Goal: Task Accomplishment & Management: Manage account settings

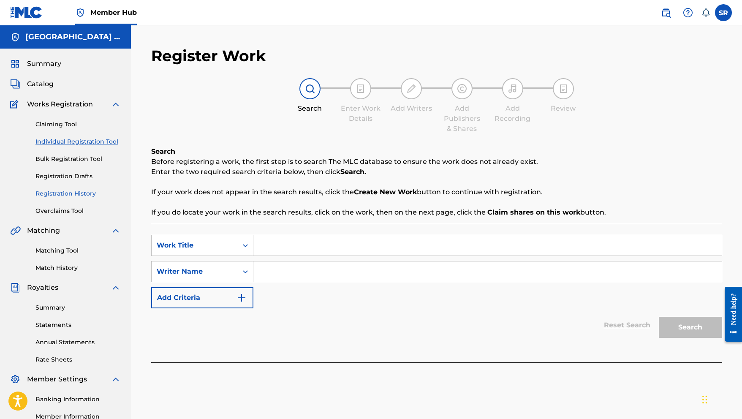
click at [81, 191] on link "Registration History" at bounding box center [77, 193] width 85 height 9
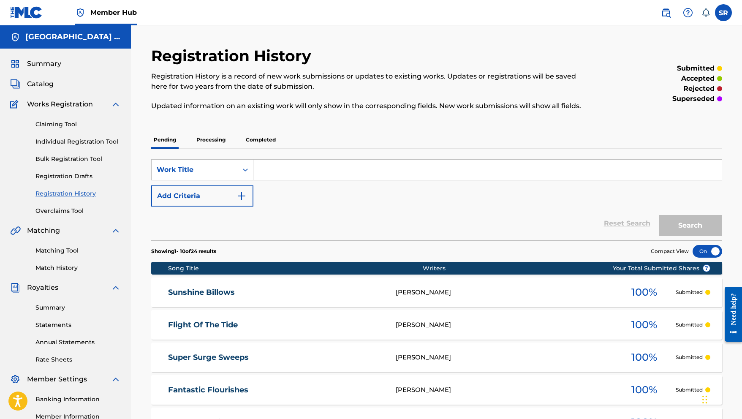
click at [78, 205] on div "Claiming Tool Individual Registration Tool Bulk Registration Tool Registration …" at bounding box center [65, 162] width 111 height 106
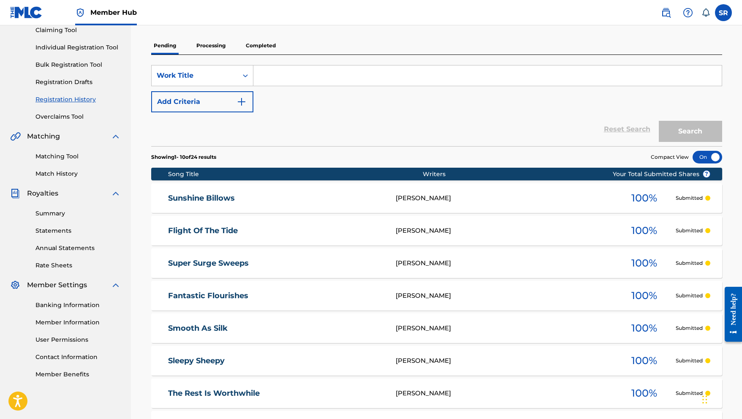
scroll to position [95, 0]
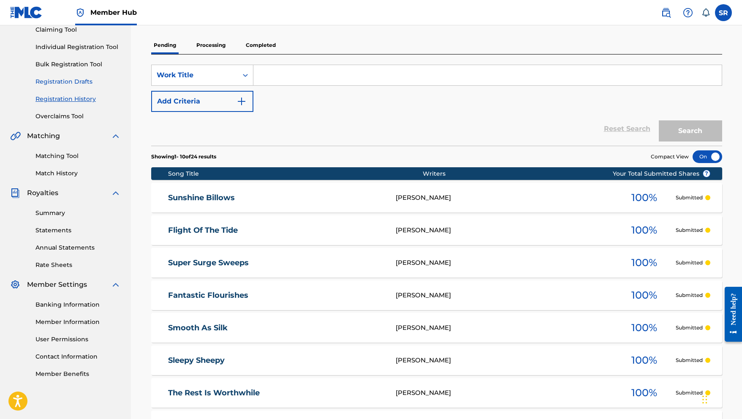
click at [73, 82] on link "Registration Drafts" at bounding box center [77, 81] width 85 height 9
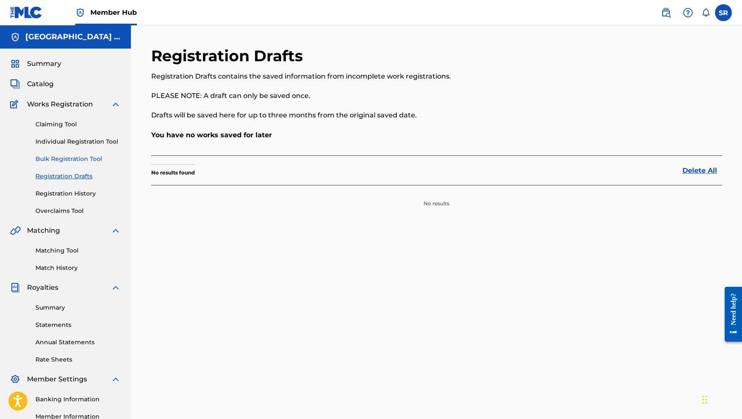
click at [73, 162] on link "Bulk Registration Tool" at bounding box center [77, 159] width 85 height 9
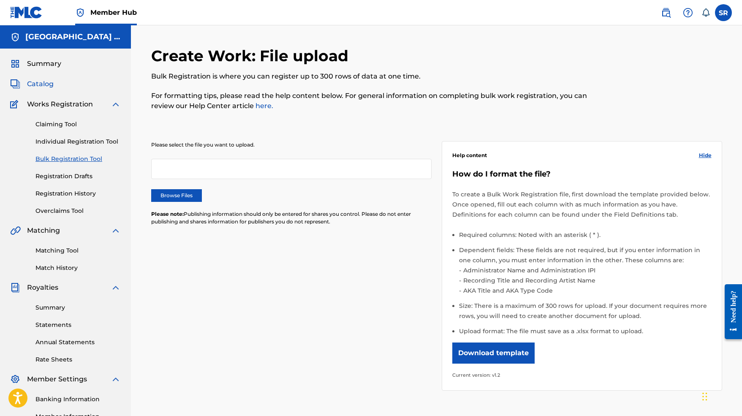
click at [46, 80] on span "Catalog" at bounding box center [40, 84] width 27 height 10
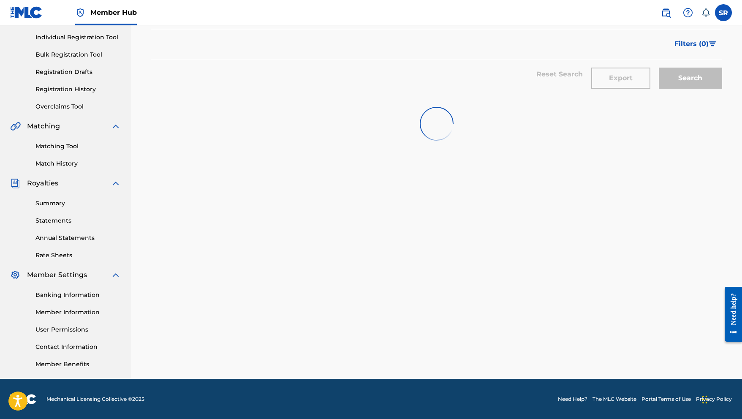
scroll to position [101, 0]
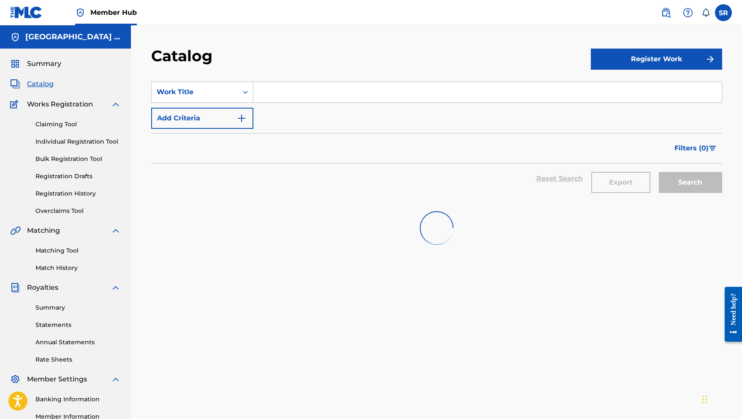
click at [54, 84] on div "Catalog" at bounding box center [65, 84] width 111 height 10
click at [46, 84] on span "Catalog" at bounding box center [40, 84] width 27 height 10
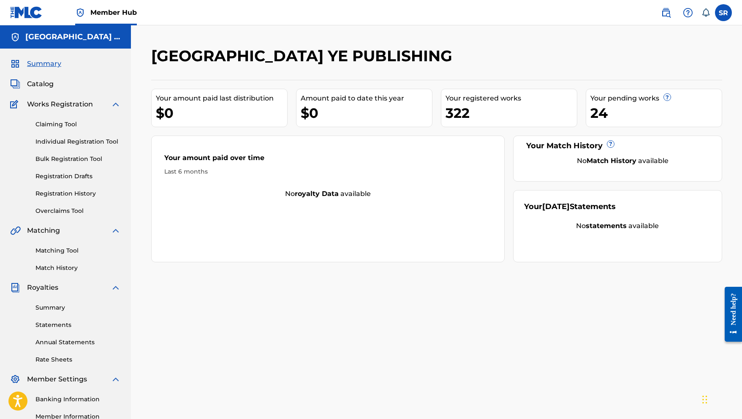
click at [49, 76] on div "Summary Catalog Works Registration Claiming Tool Individual Registration Tool B…" at bounding box center [65, 266] width 131 height 435
click at [48, 84] on span "Catalog" at bounding box center [40, 84] width 27 height 10
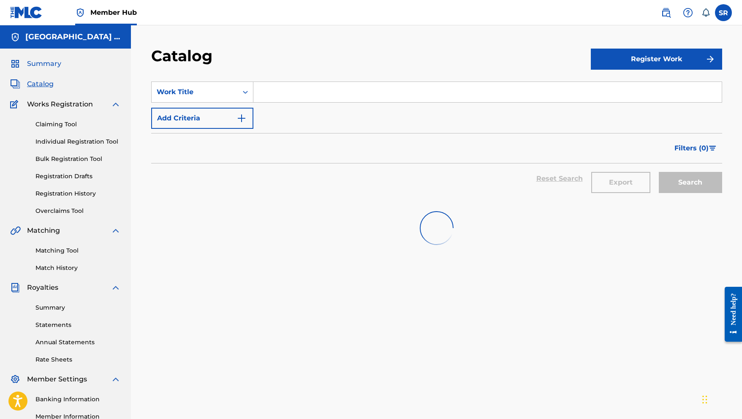
click at [40, 65] on span "Summary" at bounding box center [44, 64] width 34 height 10
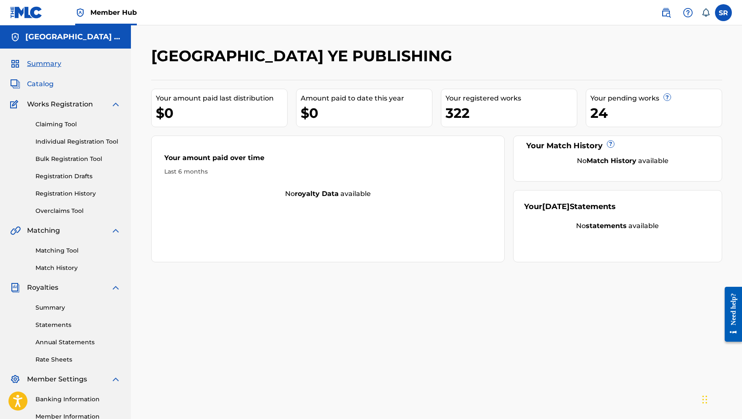
click at [41, 84] on span "Catalog" at bounding box center [40, 84] width 27 height 10
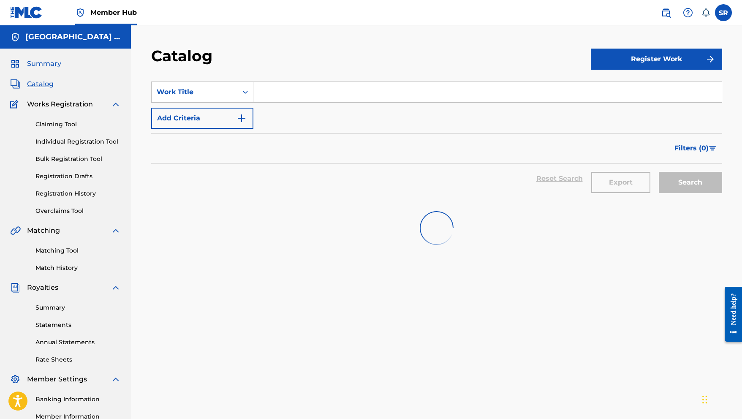
click at [52, 64] on span "Summary" at bounding box center [44, 64] width 34 height 10
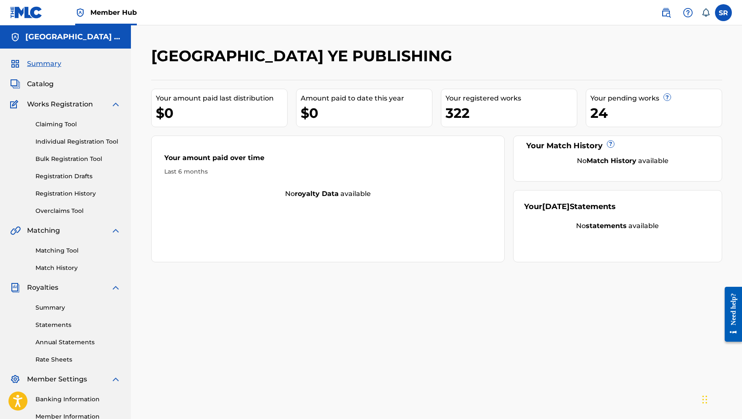
click at [469, 104] on div "322" at bounding box center [511, 112] width 131 height 19
click at [470, 99] on div "Your registered works" at bounding box center [511, 98] width 131 height 10
click at [459, 114] on div "322" at bounding box center [511, 112] width 131 height 19
click at [38, 89] on span "Catalog" at bounding box center [40, 84] width 27 height 10
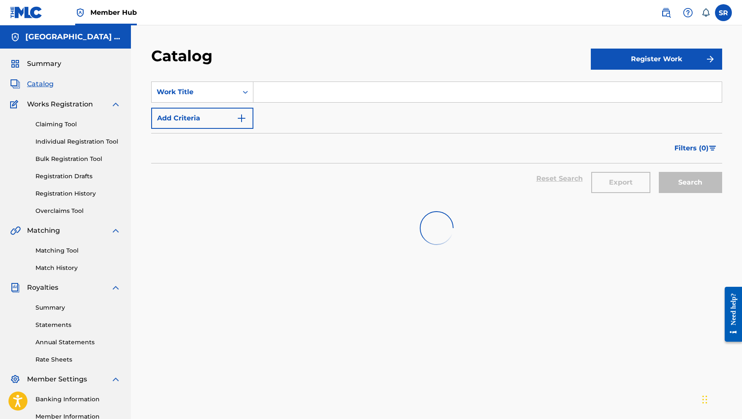
click at [72, 189] on div "Claiming Tool Individual Registration Tool Bulk Registration Tool Registration …" at bounding box center [65, 162] width 111 height 106
click at [72, 193] on link "Registration History" at bounding box center [77, 193] width 85 height 9
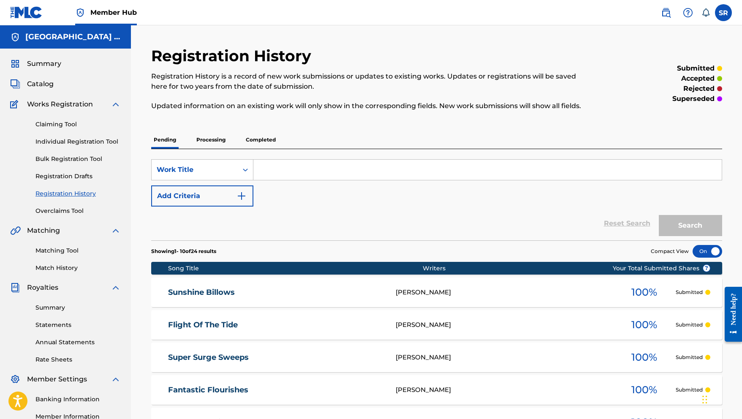
click at [239, 140] on div "Pending Processing Completed" at bounding box center [436, 140] width 571 height 18
click at [247, 141] on p "Completed" at bounding box center [260, 140] width 35 height 18
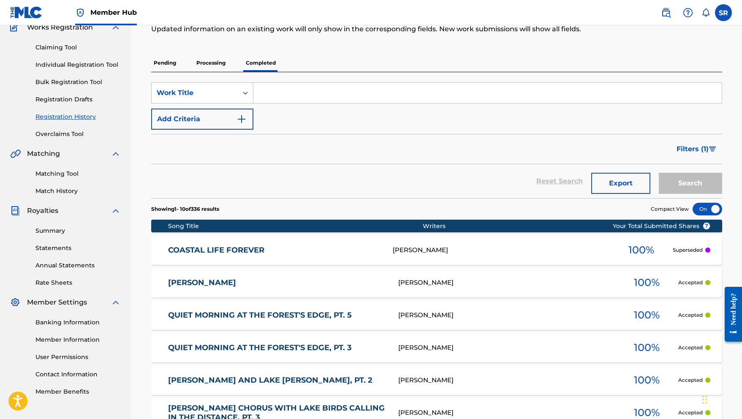
scroll to position [92, 0]
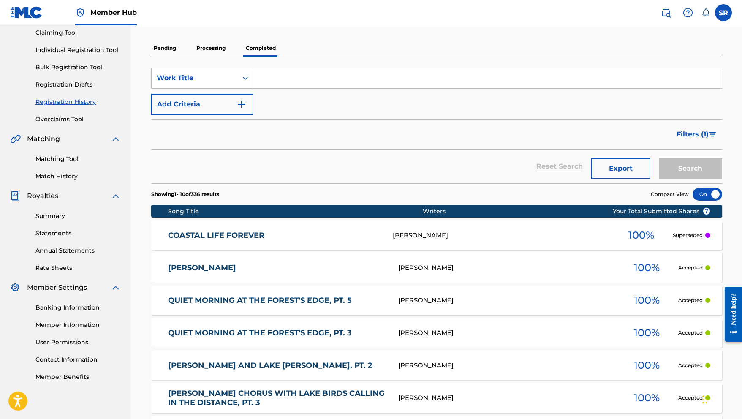
click at [191, 270] on link "FAN FAN" at bounding box center [277, 268] width 219 height 10
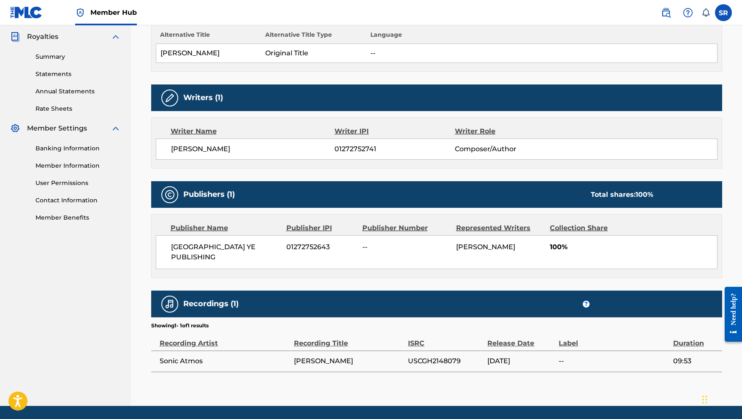
scroll to position [268, 0]
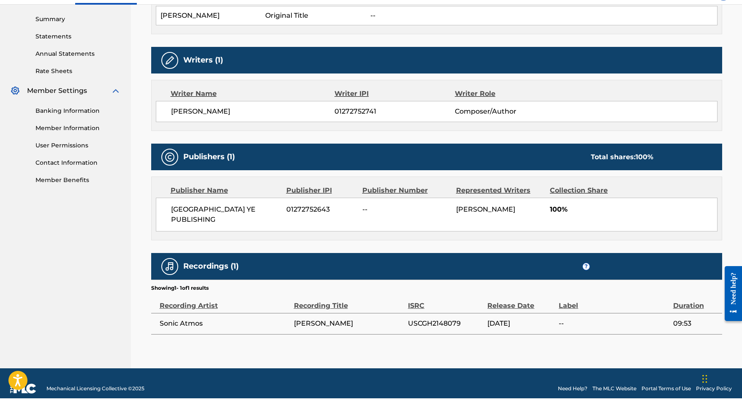
click at [261, 218] on div "SYDNEY YE PUBLISHING 01272752643 -- SYDNEY ROMAIN 100%" at bounding box center [437, 235] width 562 height 34
click at [246, 225] on span "SYDNEY YE PUBLISHING" at bounding box center [225, 235] width 109 height 20
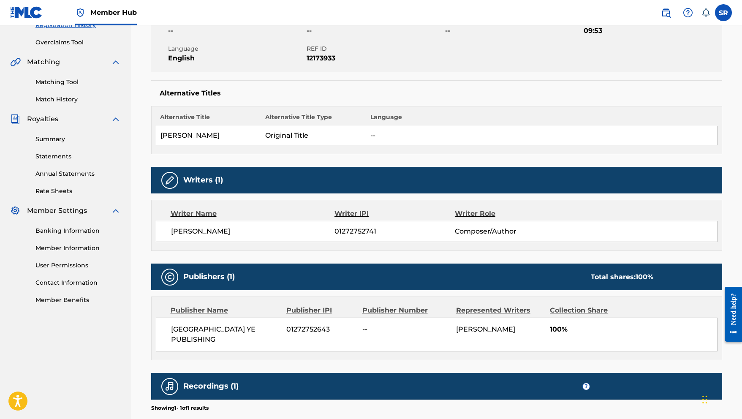
scroll to position [157, 0]
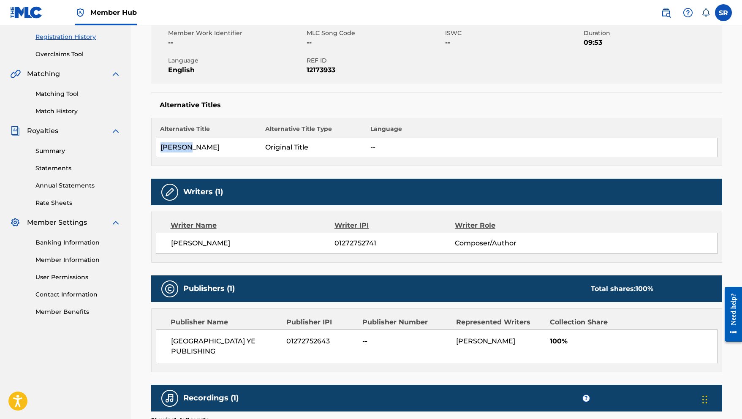
drag, startPoint x: 193, startPoint y: 148, endPoint x: 156, endPoint y: 145, distance: 37.2
click at [156, 145] on td "FAN FAN" at bounding box center [208, 147] width 105 height 19
copy td "FAN FAN"
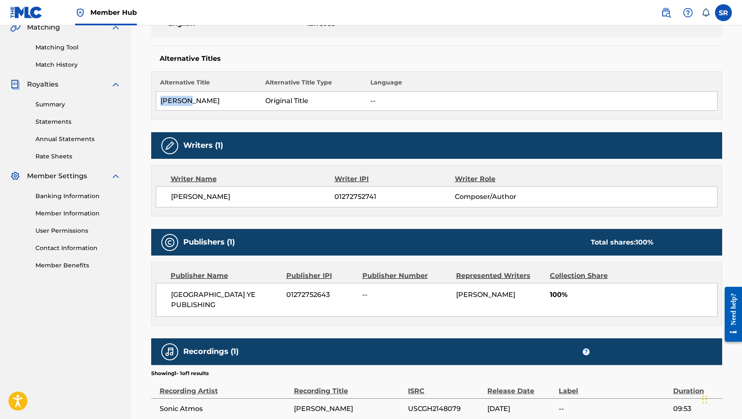
scroll to position [0, 0]
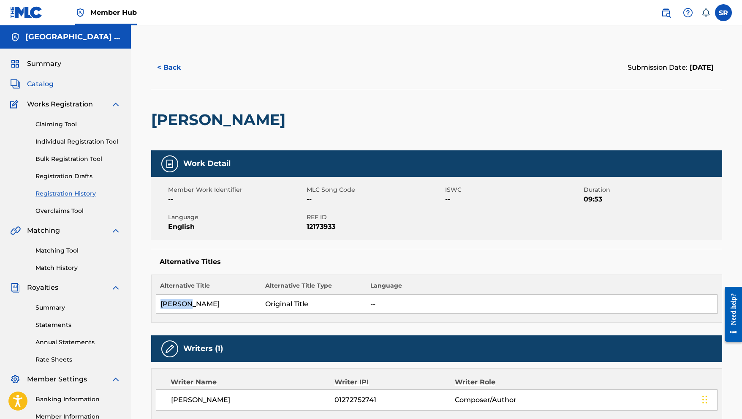
click at [49, 87] on span "Catalog" at bounding box center [40, 84] width 27 height 10
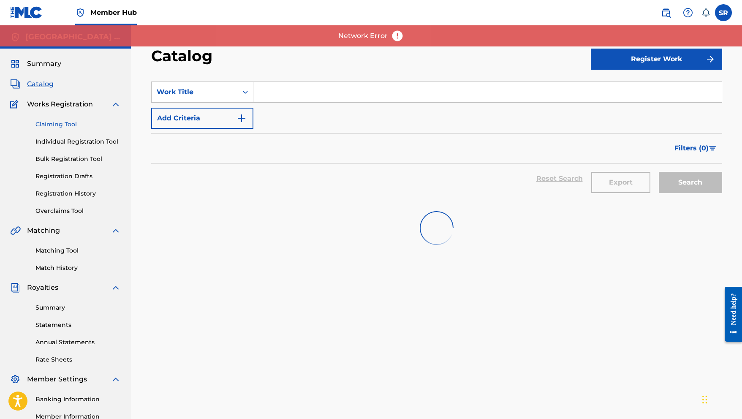
click at [65, 121] on link "Claiming Tool" at bounding box center [77, 124] width 85 height 9
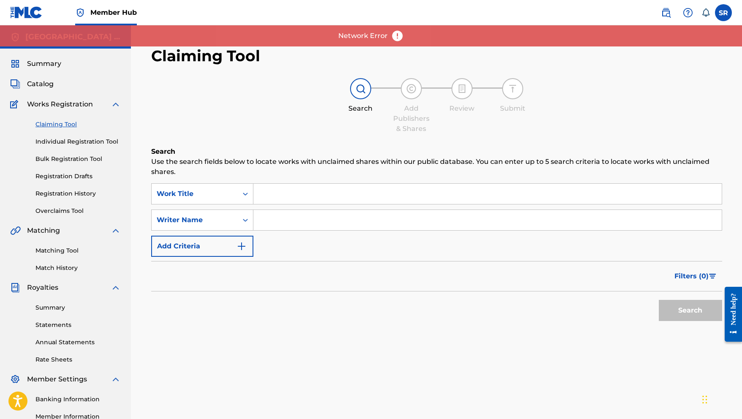
click at [286, 191] on input "Search Form" at bounding box center [487, 194] width 468 height 20
paste input "FAN FAN"
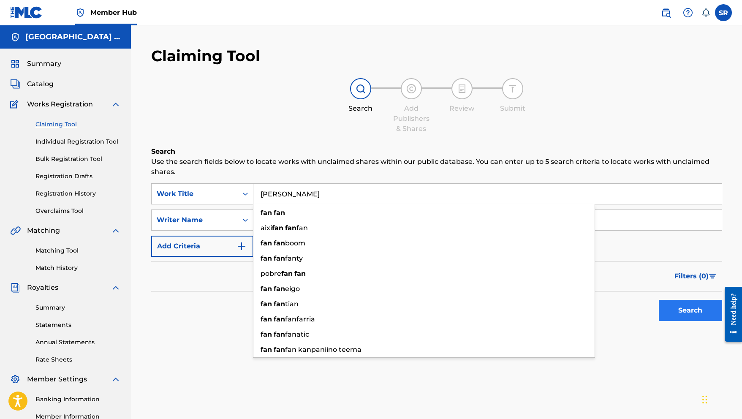
type input "FAN FAN"
click at [680, 313] on button "Search" at bounding box center [690, 310] width 63 height 21
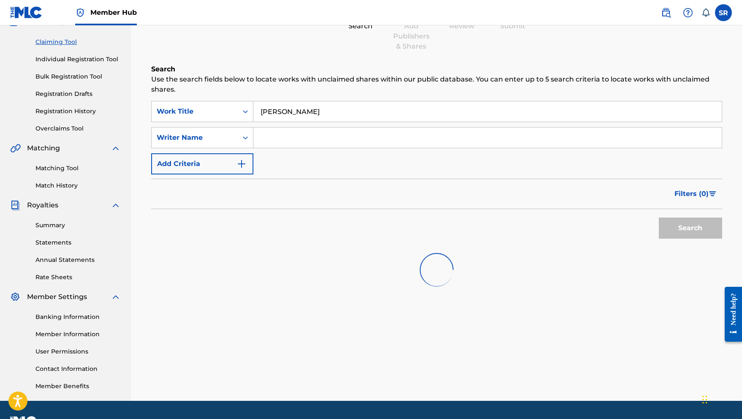
scroll to position [105, 0]
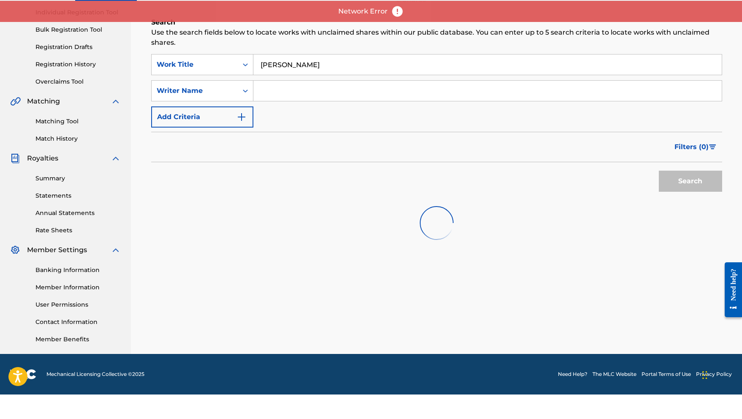
click at [338, 124] on div "SearchWithCriteria13c53a5e-3644-4222-b212-b2a578059a57 Work Title FAN FAN Searc…" at bounding box center [436, 115] width 571 height 73
click at [320, 103] on div "SearchWithCriteria13c53a5e-3644-4222-b212-b2a578059a57 Work Title FAN FAN Searc…" at bounding box center [436, 115] width 571 height 73
click at [312, 105] on input "Search Form" at bounding box center [487, 115] width 468 height 20
paste input "SYDNEY ROMAIN"
type input "SYDNEY ROMAIN"
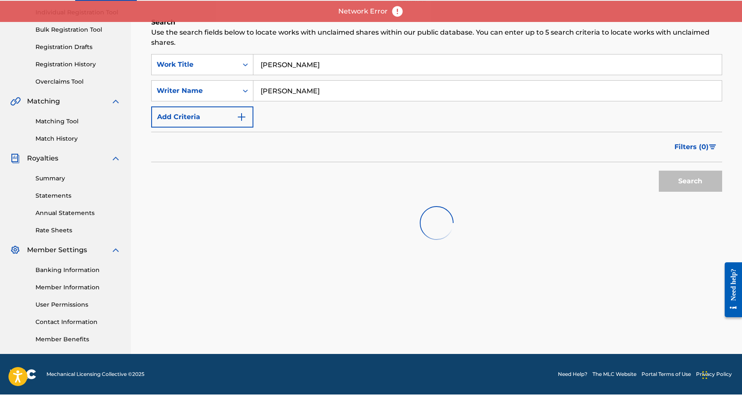
click at [612, 187] on div "Search" at bounding box center [436, 204] width 571 height 34
click at [354, 79] on input "FAN FAN" at bounding box center [487, 89] width 468 height 20
click at [371, 79] on input "FAN FAN" at bounding box center [487, 89] width 468 height 20
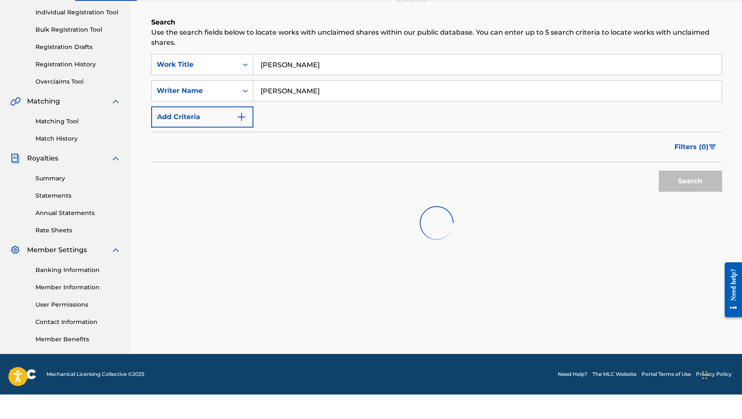
click at [367, 105] on input "SYDNEY ROMAIN" at bounding box center [487, 115] width 468 height 20
click at [358, 105] on input "SYDNEY ROMAIN" at bounding box center [487, 115] width 468 height 20
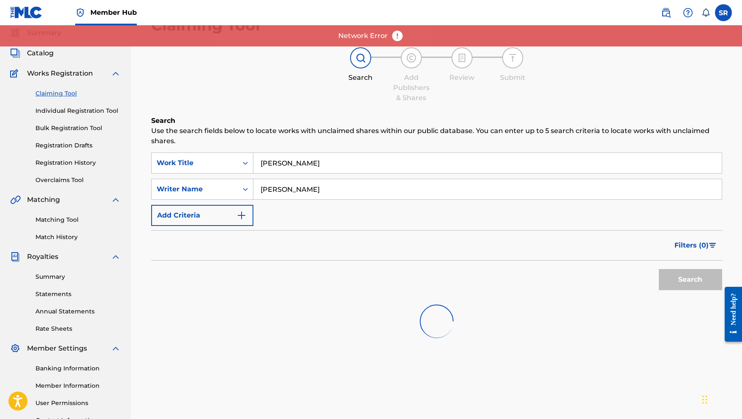
scroll to position [0, 0]
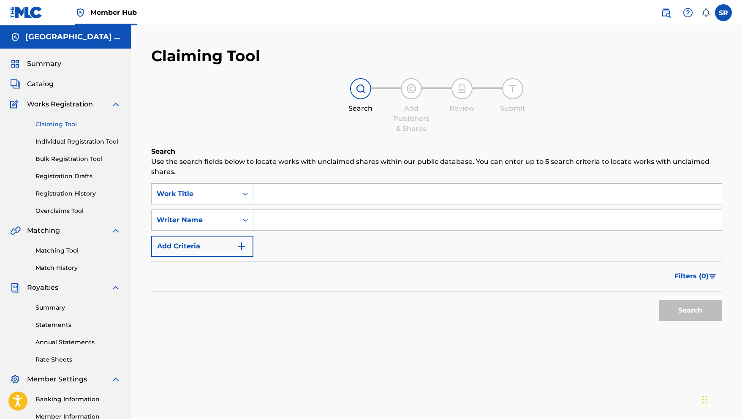
click at [311, 225] on input "Search Form" at bounding box center [487, 220] width 468 height 20
paste input "[PERSON_NAME]"
type input "[PERSON_NAME]"
click at [298, 197] on input "Search Form" at bounding box center [487, 194] width 468 height 20
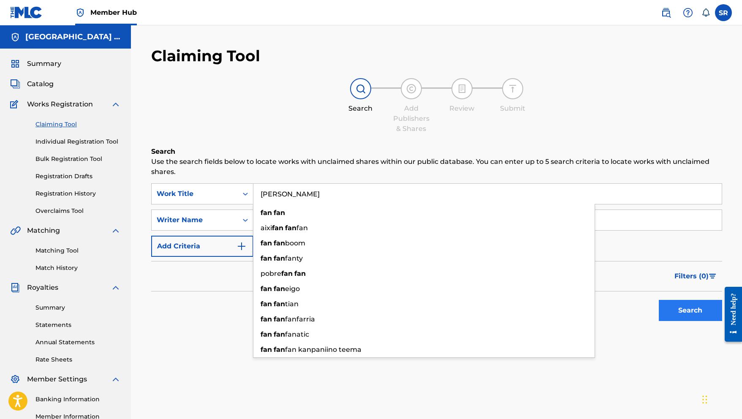
type input "fan fan"
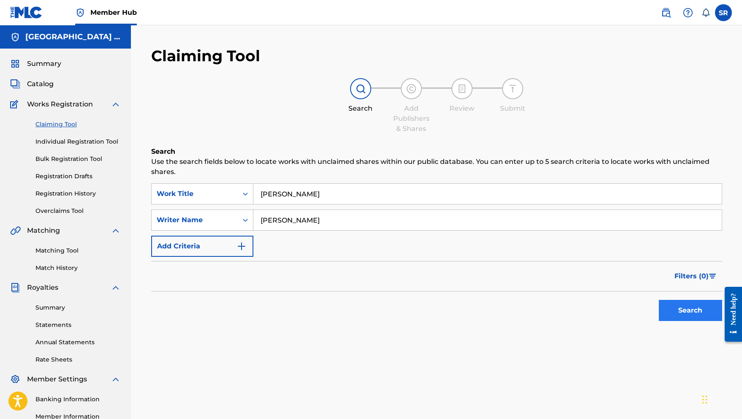
click at [670, 314] on button "Search" at bounding box center [690, 310] width 63 height 21
click at [661, 307] on button "Search" at bounding box center [690, 310] width 63 height 21
click at [37, 78] on div "Summary Catalog Works Registration Claiming Tool Individual Registration Tool B…" at bounding box center [65, 266] width 131 height 435
click at [38, 82] on span "Catalog" at bounding box center [40, 84] width 27 height 10
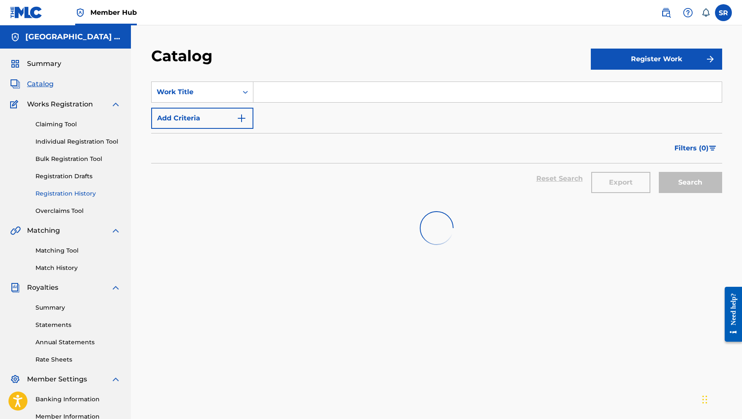
click at [83, 193] on link "Registration History" at bounding box center [77, 193] width 85 height 9
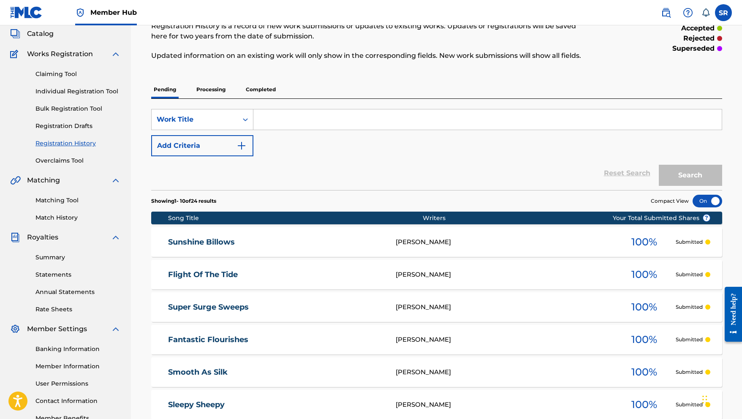
scroll to position [16, 0]
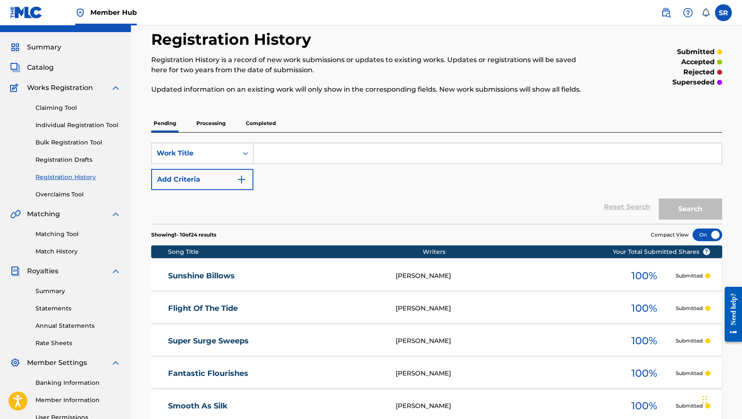
click at [262, 120] on p "Completed" at bounding box center [260, 123] width 35 height 18
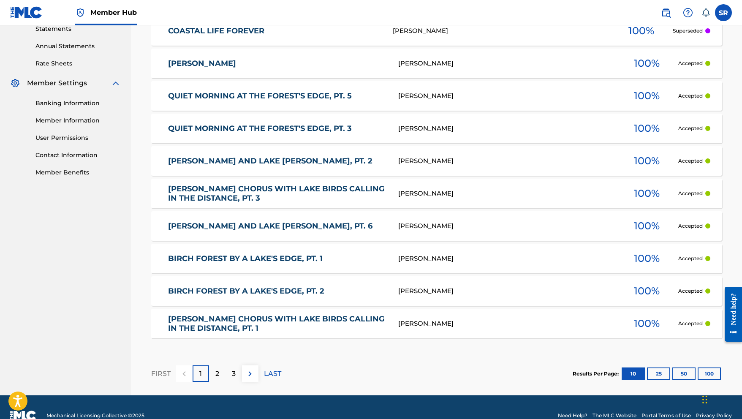
scroll to position [313, 0]
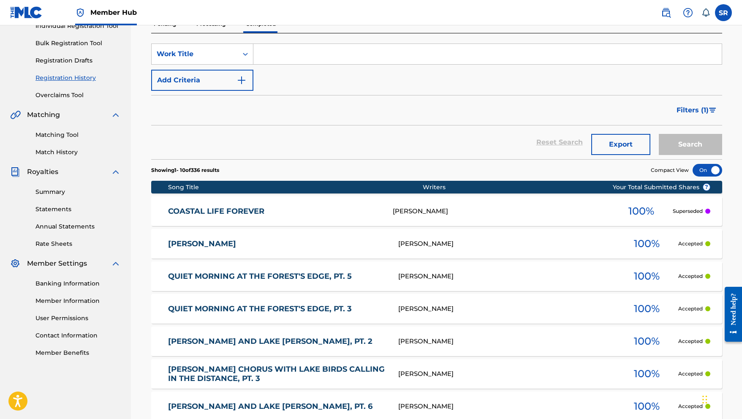
scroll to position [133, 0]
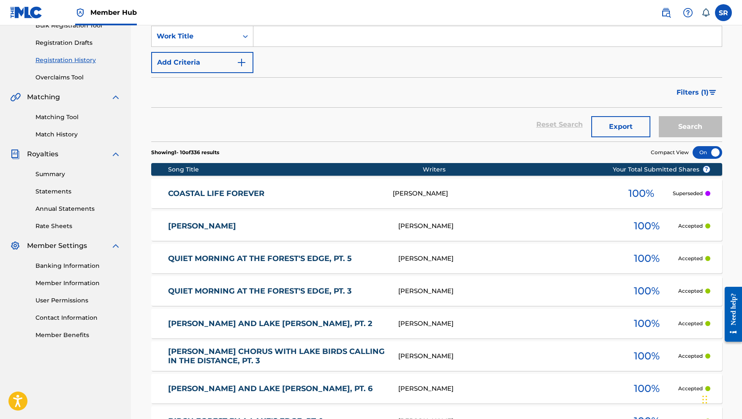
click at [213, 291] on link "QUIET MORNING AT THE FOREST'S EDGE, PT. 3" at bounding box center [277, 291] width 219 height 10
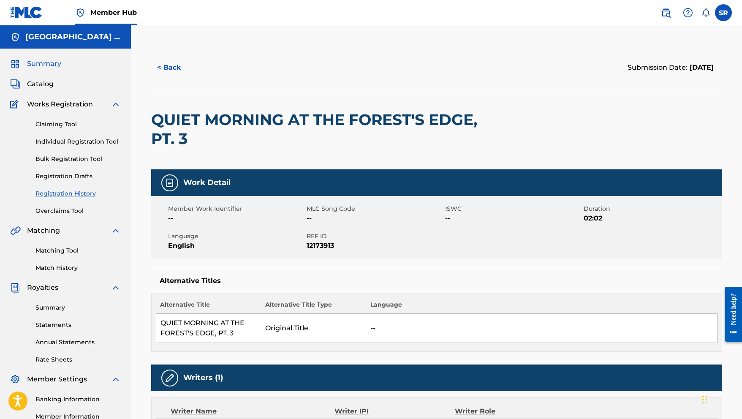
click at [46, 66] on span "Summary" at bounding box center [44, 64] width 34 height 10
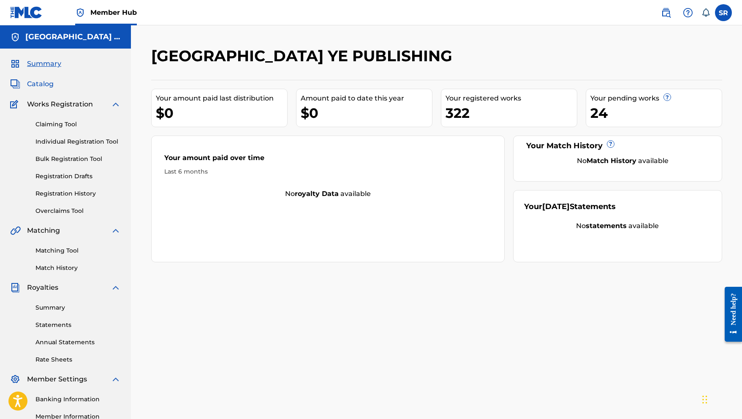
click at [50, 88] on span "Catalog" at bounding box center [40, 84] width 27 height 10
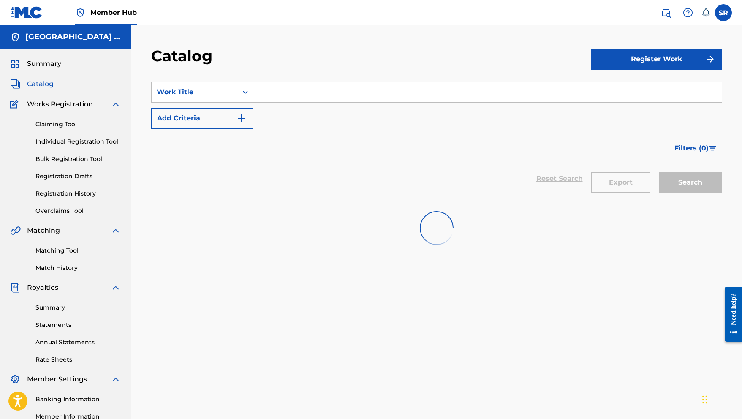
click at [356, 72] on section "SearchWithCriteria9bcef6fe-151b-41ad-b1b7-b459d4d7675c Work Title Add Criteria …" at bounding box center [436, 136] width 571 height 130
click at [42, 14] on div "Member Hub" at bounding box center [73, 12] width 127 height 25
click at [237, 35] on div "Catalog Register Work SearchWithCriteria9bcef6fe-151b-41ad-b1b7-b459d4d7675c Wo…" at bounding box center [436, 254] width 611 height 458
click at [52, 125] on link "Claiming Tool" at bounding box center [77, 124] width 85 height 9
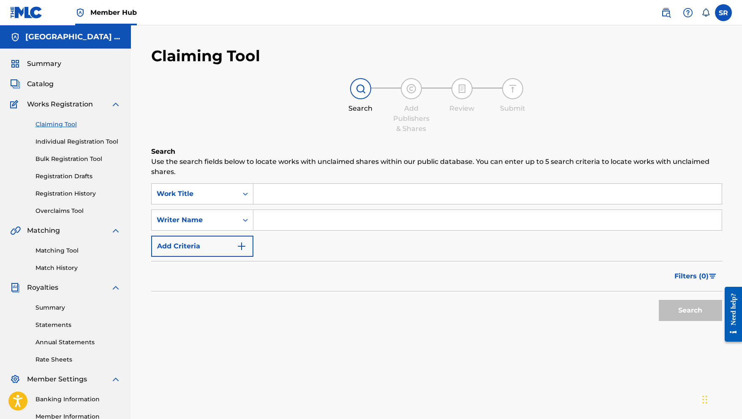
click at [61, 129] on div "Claiming Tool Individual Registration Tool Bulk Registration Tool Registration …" at bounding box center [65, 162] width 111 height 106
click at [65, 140] on link "Individual Registration Tool" at bounding box center [77, 141] width 85 height 9
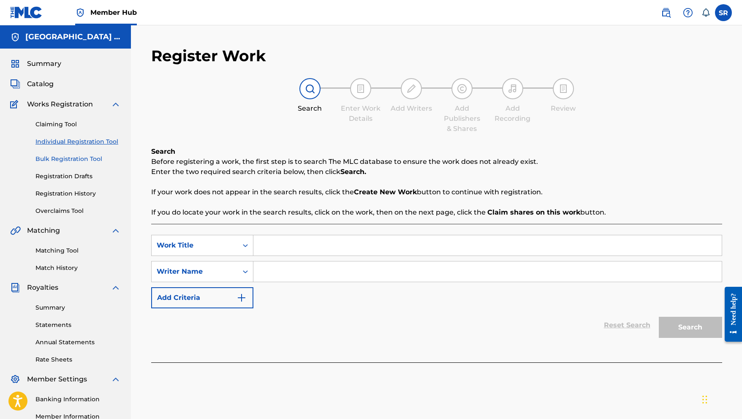
click at [103, 159] on link "Bulk Registration Tool" at bounding box center [77, 159] width 85 height 9
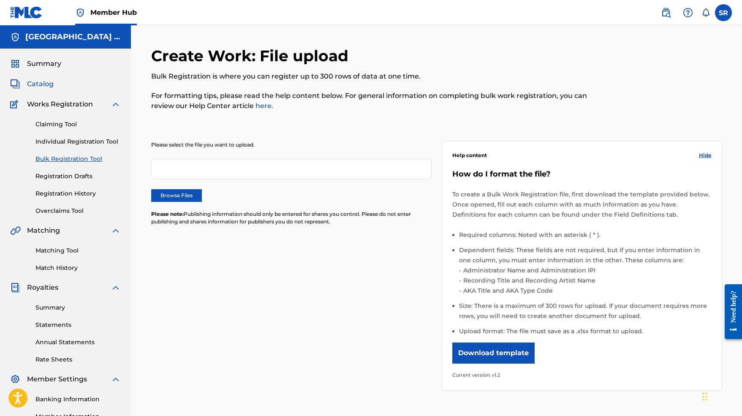
click at [45, 85] on span "Catalog" at bounding box center [40, 84] width 27 height 10
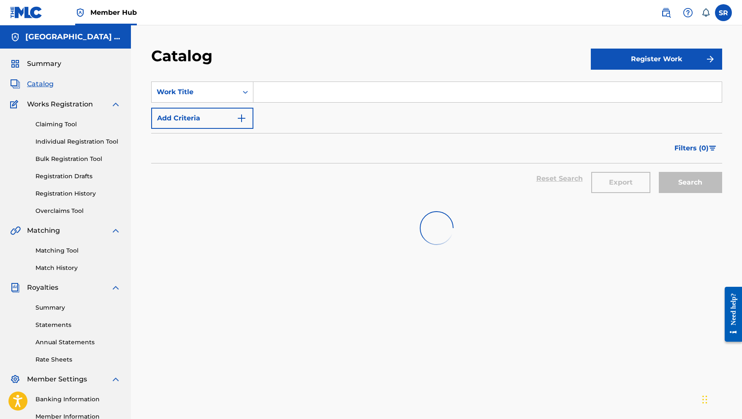
click at [64, 199] on div "Claiming Tool Individual Registration Tool Bulk Registration Tool Registration …" at bounding box center [65, 162] width 111 height 106
click at [64, 212] on link "Overclaims Tool" at bounding box center [77, 211] width 85 height 9
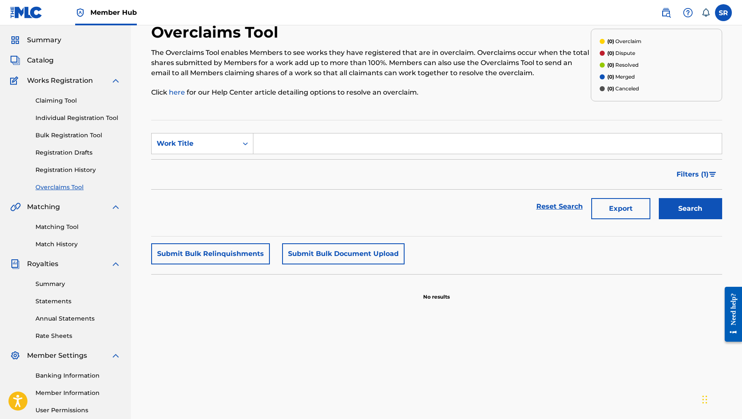
scroll to position [25, 0]
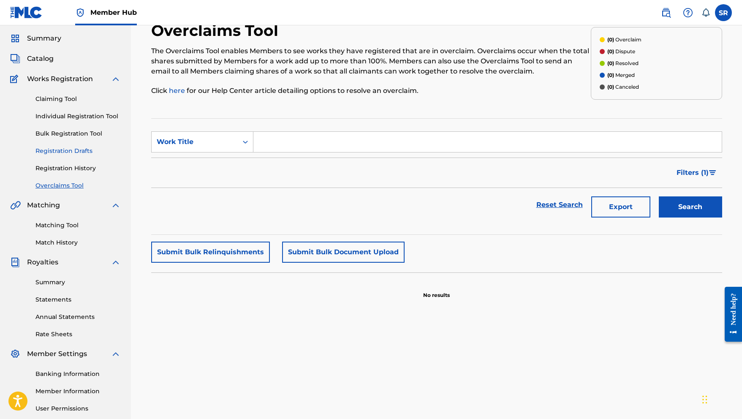
click at [55, 154] on link "Registration Drafts" at bounding box center [77, 151] width 85 height 9
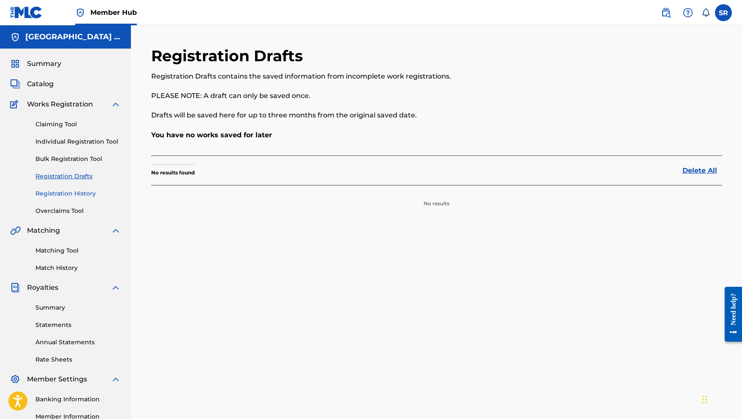
click at [80, 191] on link "Registration History" at bounding box center [77, 193] width 85 height 9
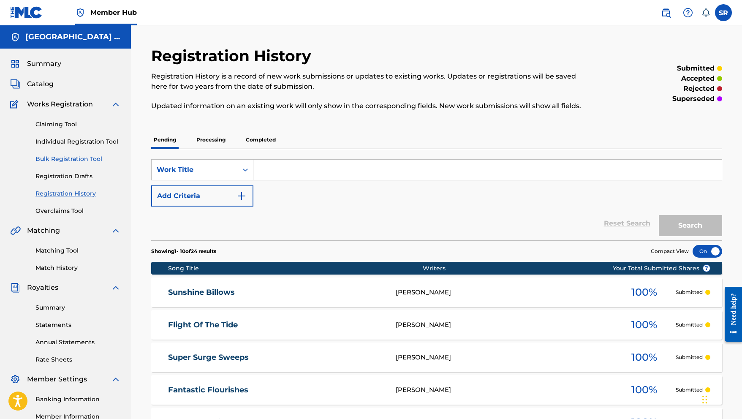
click at [77, 160] on link "Bulk Registration Tool" at bounding box center [77, 159] width 85 height 9
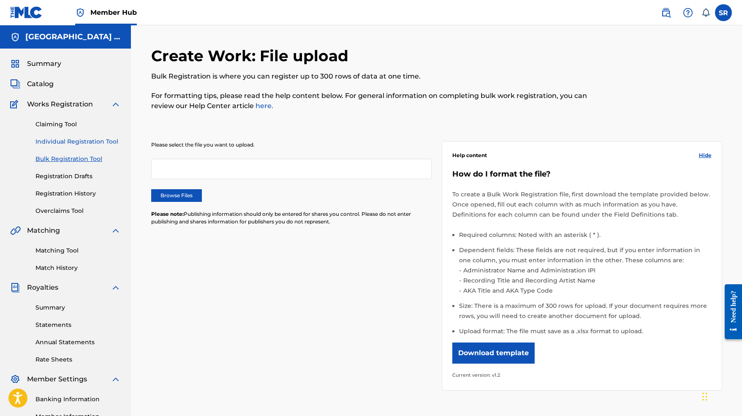
click at [79, 144] on link "Individual Registration Tool" at bounding box center [77, 141] width 85 height 9
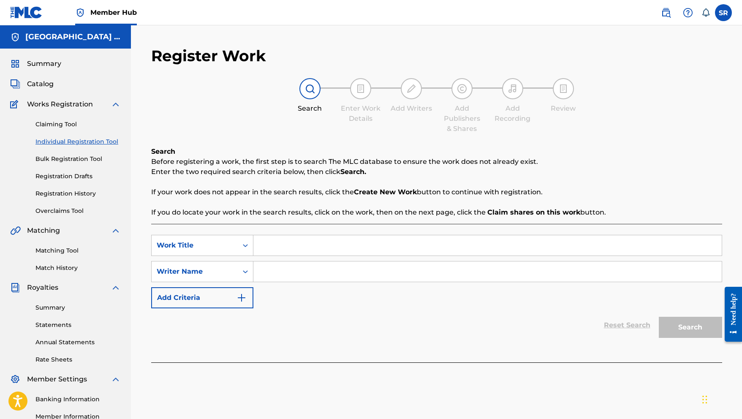
click at [66, 133] on div "Claiming Tool Individual Registration Tool Bulk Registration Tool Registration …" at bounding box center [65, 162] width 111 height 106
click at [65, 126] on link "Claiming Tool" at bounding box center [77, 124] width 85 height 9
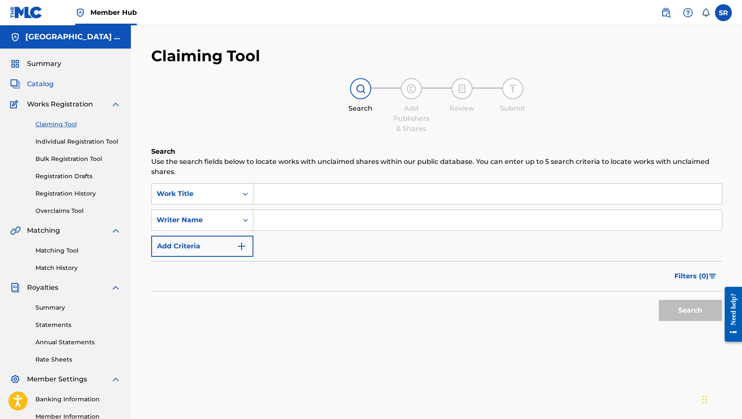
click at [42, 84] on span "Catalog" at bounding box center [40, 84] width 27 height 10
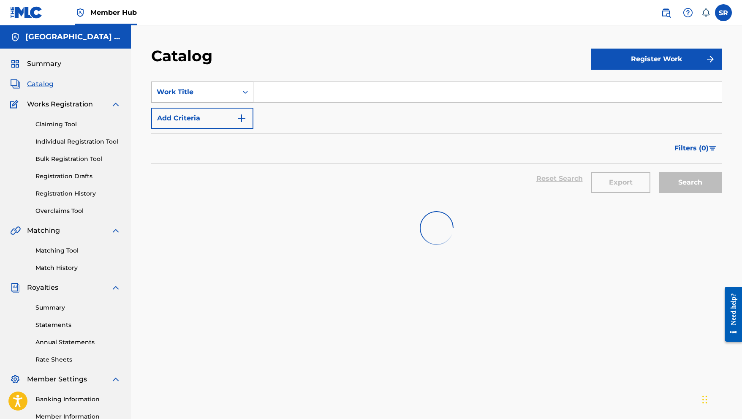
click at [211, 89] on div "Work Title" at bounding box center [195, 92] width 76 height 10
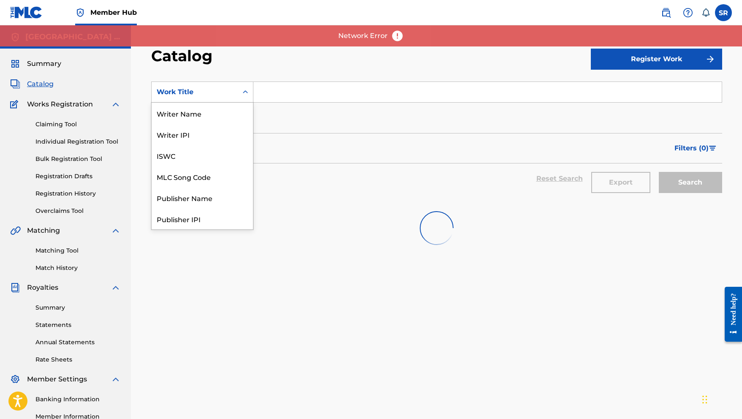
scroll to position [127, 0]
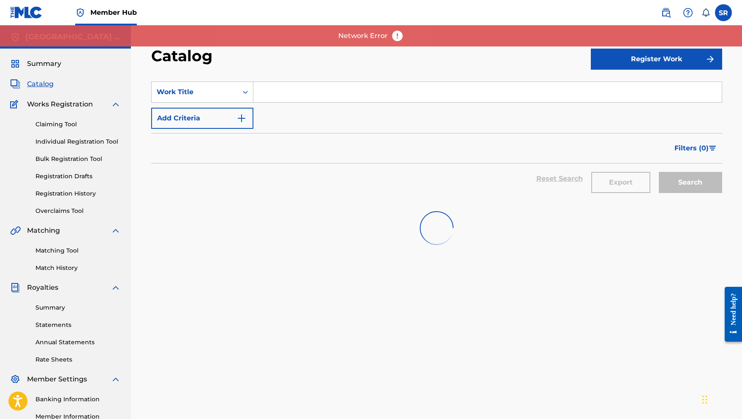
click at [254, 92] on input "Search Form" at bounding box center [487, 92] width 468 height 20
click at [677, 148] on span "Filters ( 0 )" at bounding box center [691, 148] width 34 height 10
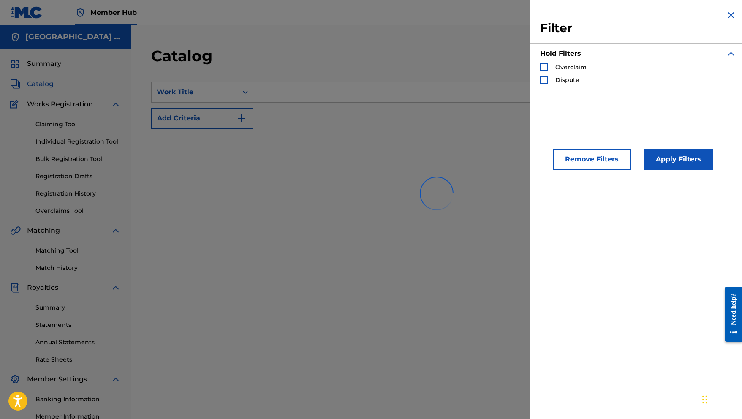
click at [729, 17] on img "Search Form" at bounding box center [731, 15] width 10 height 10
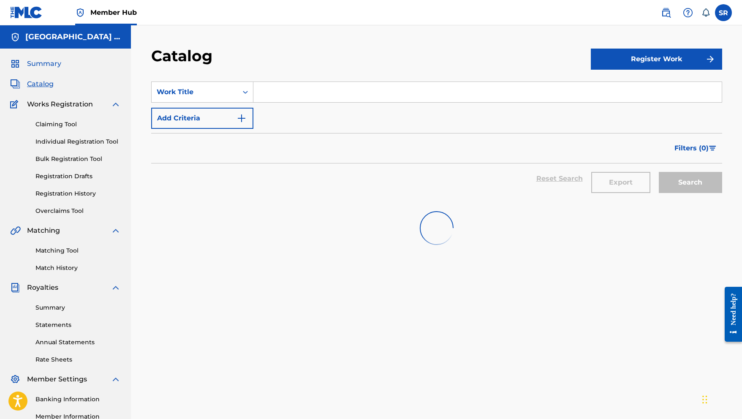
click at [47, 60] on span "Summary" at bounding box center [44, 64] width 34 height 10
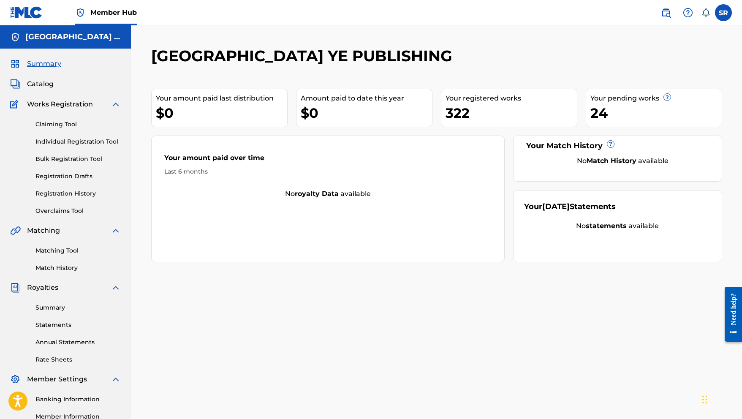
click at [491, 100] on div "Your registered works" at bounding box center [511, 98] width 131 height 10
click at [481, 100] on div "Your registered works" at bounding box center [511, 98] width 131 height 10
click at [605, 109] on div "24" at bounding box center [655, 112] width 131 height 19
click at [676, 95] on div "Your pending works ?" at bounding box center [655, 98] width 131 height 10
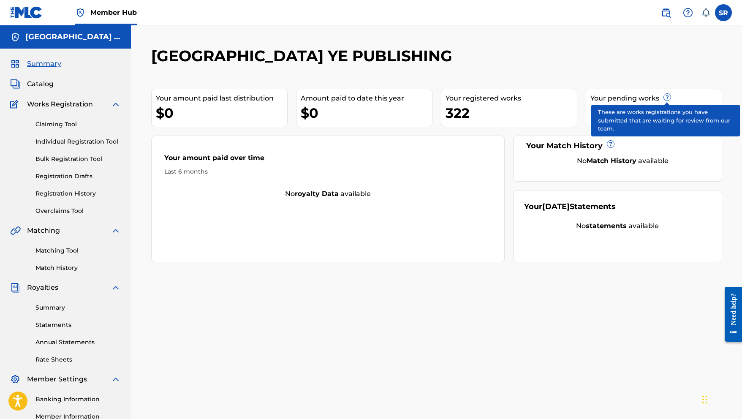
click at [664, 95] on span "?" at bounding box center [667, 97] width 7 height 7
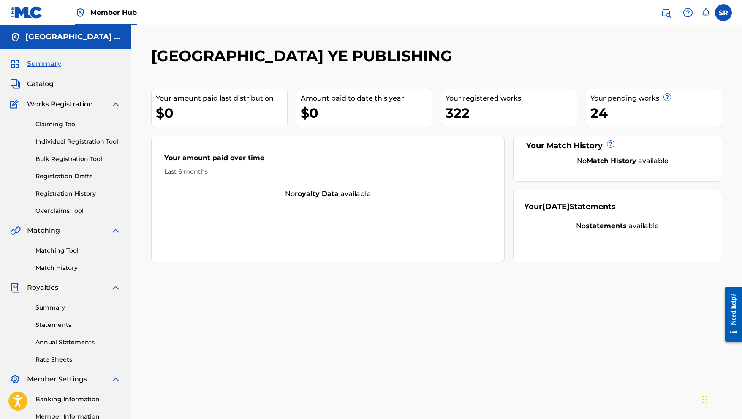
click at [512, 101] on div "Your registered works" at bounding box center [511, 98] width 131 height 10
click at [462, 118] on div "322" at bounding box center [511, 112] width 131 height 19
click at [731, 8] on label at bounding box center [723, 12] width 17 height 17
click at [723, 13] on input "SR Sydney Romain roachlifemusic03@gmail.com Notification Preferences Profile Lo…" at bounding box center [723, 13] width 0 height 0
click at [646, 106] on link "Profile" at bounding box center [640, 105] width 17 height 8
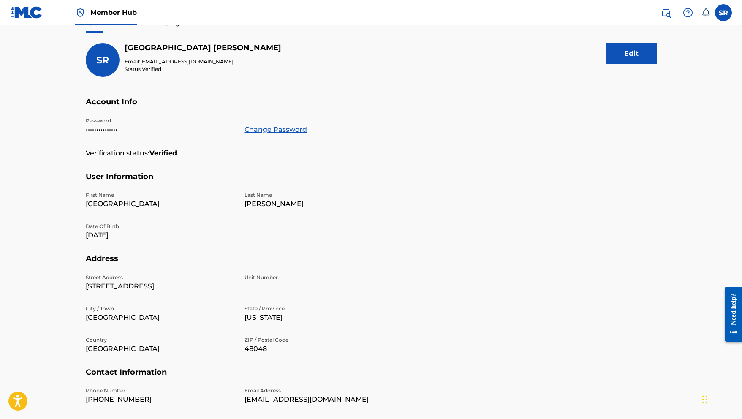
scroll to position [87, 0]
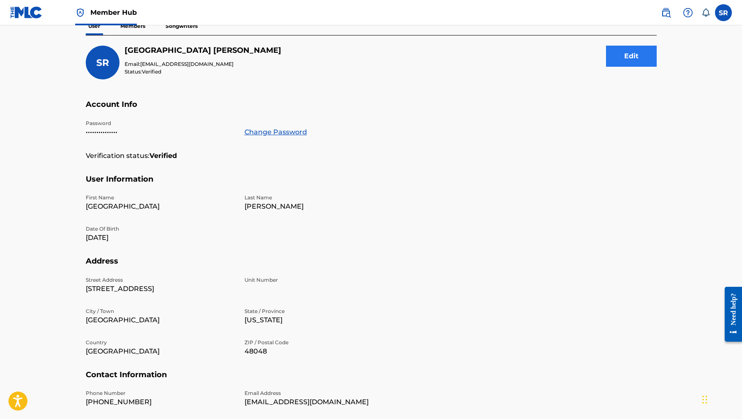
click at [633, 55] on button "Edit" at bounding box center [631, 56] width 51 height 21
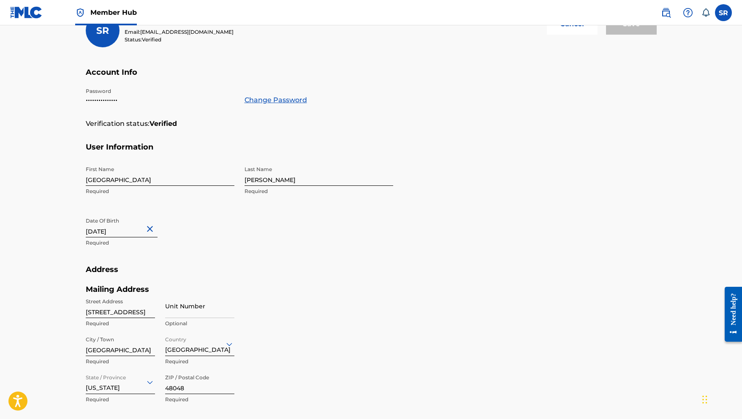
scroll to position [121, 0]
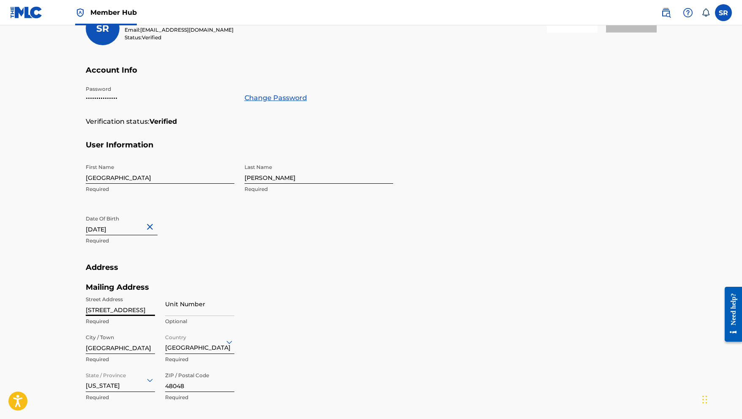
drag, startPoint x: 94, startPoint y: 310, endPoint x: 86, endPoint y: 310, distance: 8.0
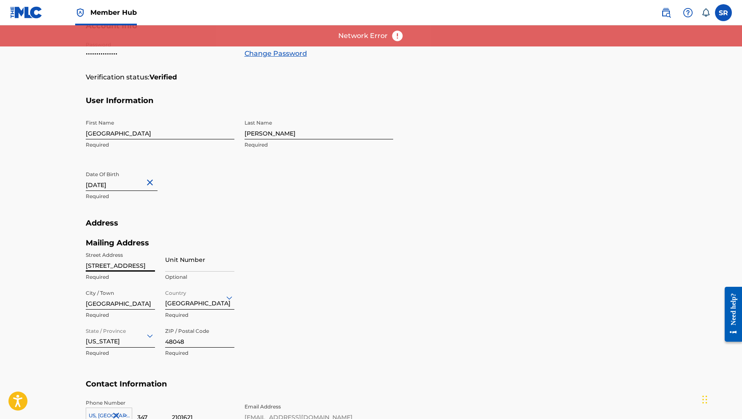
scroll to position [166, 0]
type input "[STREET_ADDRESS]"
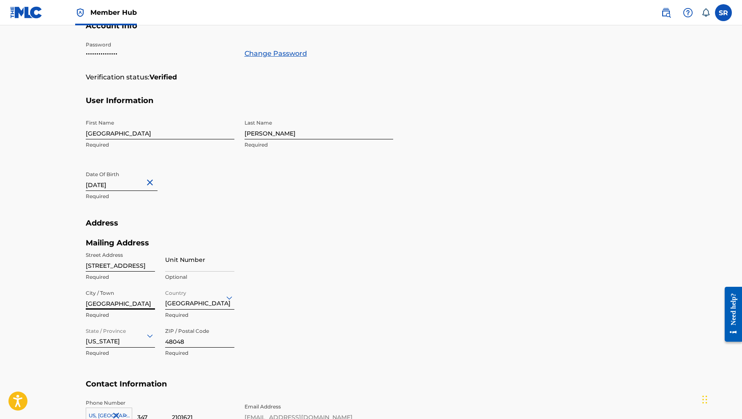
scroll to position [220, 0]
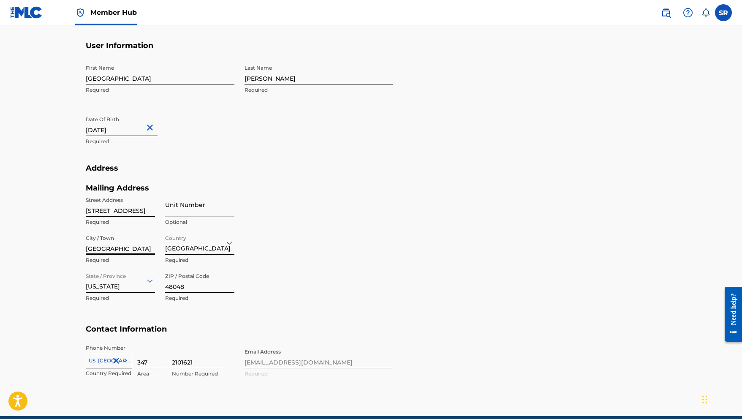
click at [149, 293] on div "Michigan" at bounding box center [120, 281] width 69 height 24
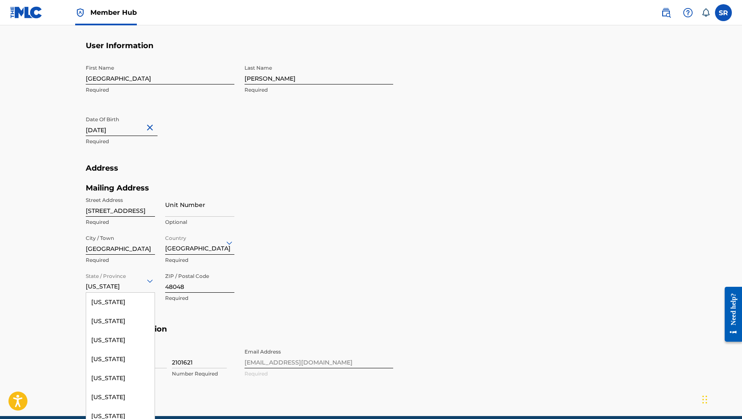
scroll to position [364, 0]
click at [126, 341] on div "[US_STATE]" at bounding box center [120, 337] width 68 height 19
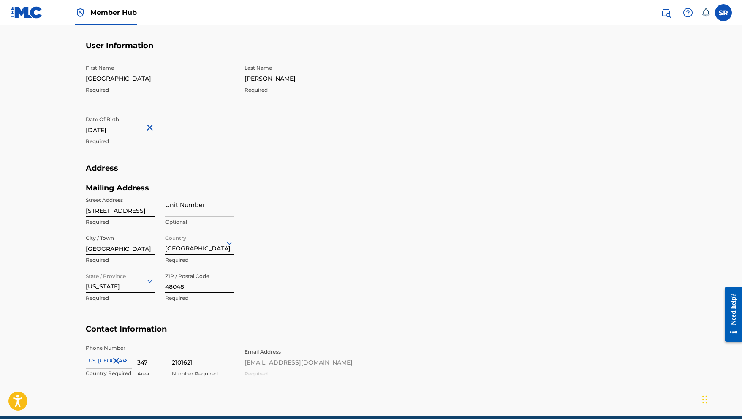
click at [424, 217] on section "Address Mailing Address Street Address 55231, N Bradford St Required Unit Numbe…" at bounding box center [371, 243] width 571 height 161
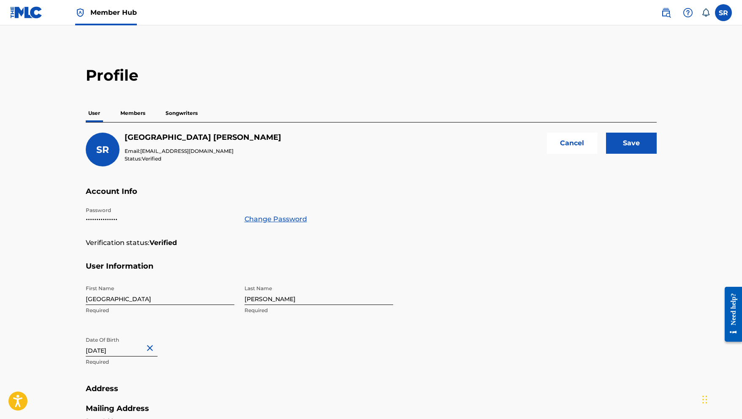
click at [663, 116] on div "Profile User Members Songwriters SR Sydney Romain Email: roachlifemusic03@gmail…" at bounding box center [371, 341] width 591 height 550
click at [647, 134] on input "Save" at bounding box center [631, 143] width 51 height 21
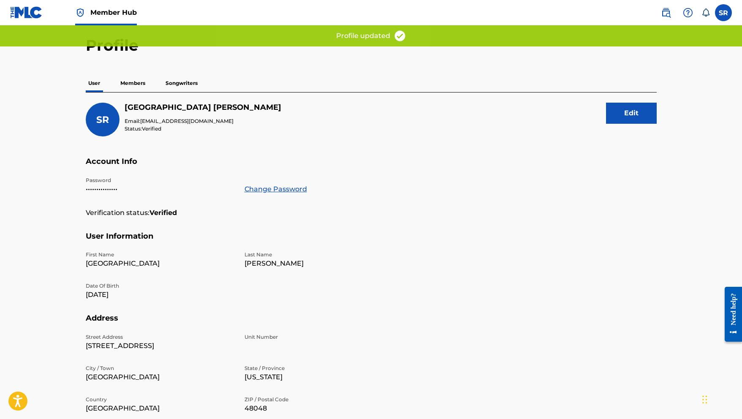
scroll to position [149, 0]
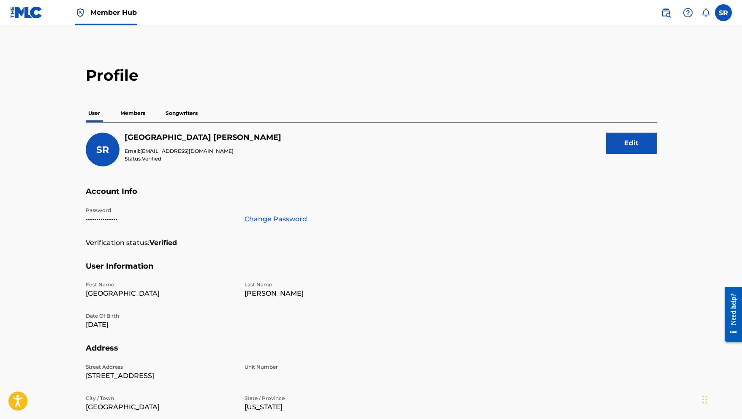
click at [133, 112] on p "Members" at bounding box center [133, 113] width 30 height 18
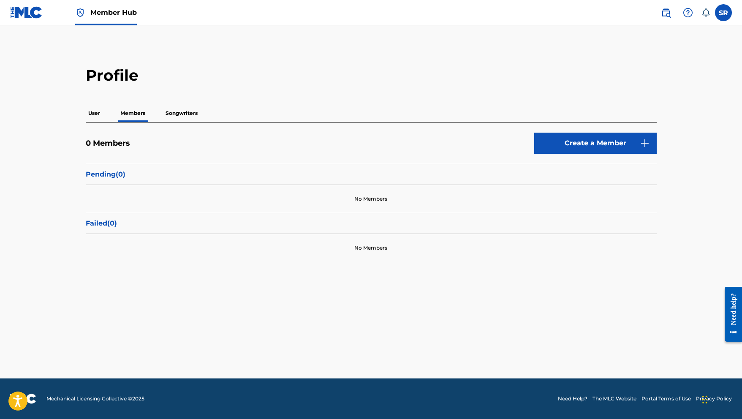
click at [172, 111] on p "Songwriters" at bounding box center [181, 113] width 37 height 18
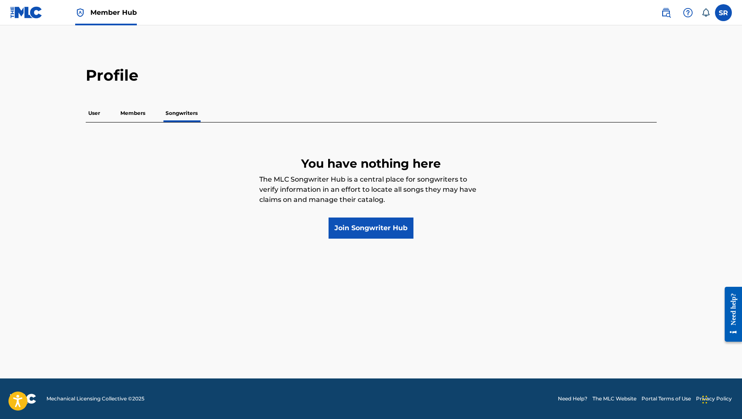
click at [106, 113] on div "User Members Songwriters" at bounding box center [371, 113] width 571 height 18
click at [98, 115] on p "User" at bounding box center [94, 113] width 17 height 18
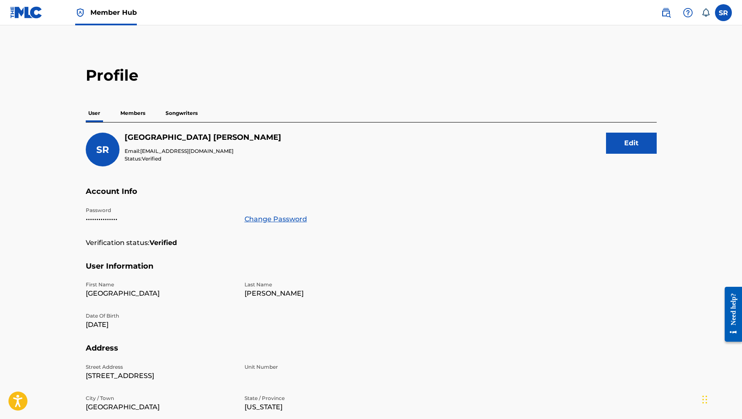
click at [129, 116] on p "Members" at bounding box center [133, 113] width 30 height 18
